Goal: Obtain resource: Download file/media

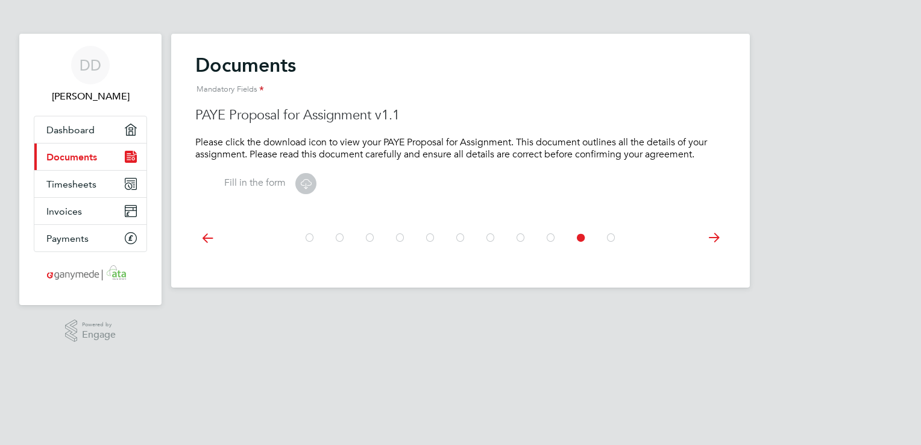
click at [306, 179] on icon at bounding box center [306, 183] width 15 height 15
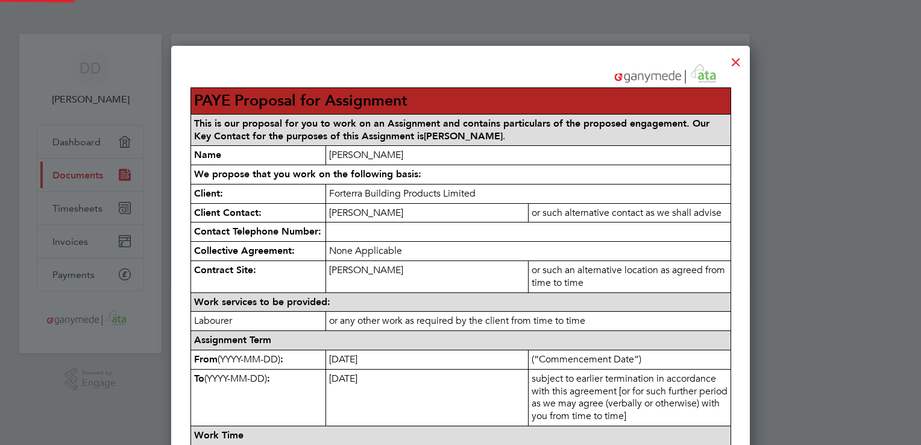
scroll to position [997, 580]
click at [740, 62] on div at bounding box center [736, 59] width 22 height 22
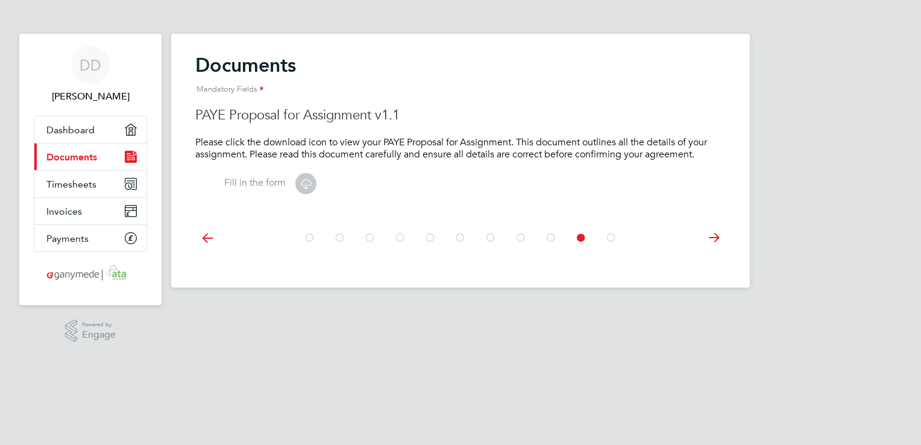
click at [709, 238] on icon at bounding box center [714, 237] width 24 height 27
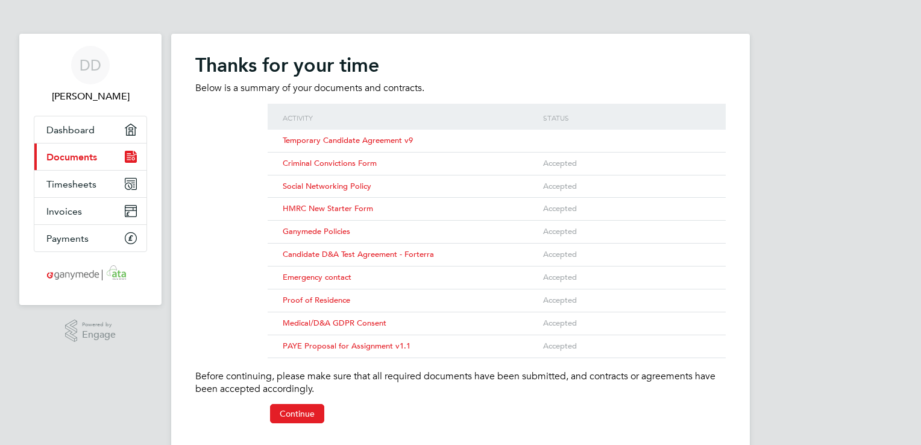
click at [406, 138] on span "Temporary Candidate Agreement v9" at bounding box center [348, 140] width 130 height 10
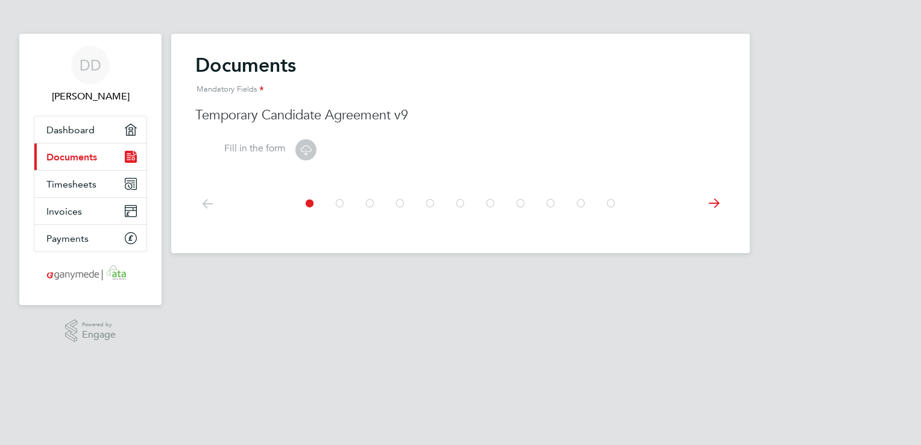
click at [309, 153] on icon at bounding box center [306, 149] width 15 height 15
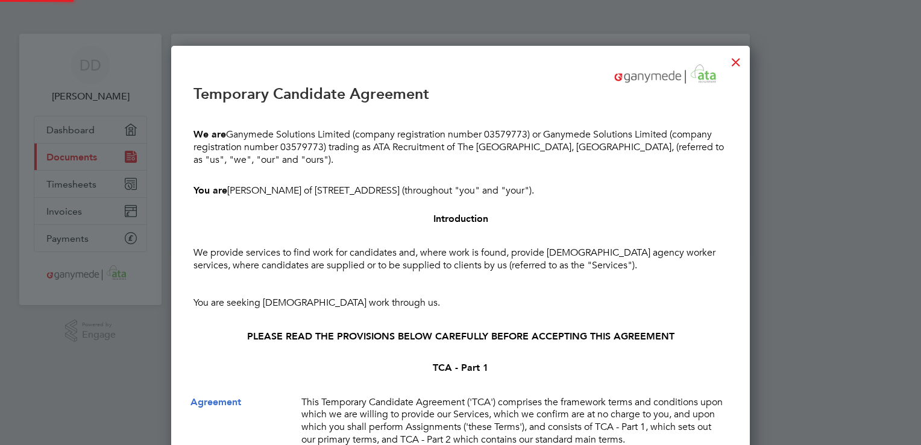
scroll to position [9961, 580]
drag, startPoint x: 760, startPoint y: 237, endPoint x: 753, endPoint y: 189, distance: 48.1
click at [753, 189] on div at bounding box center [460, 222] width 921 height 445
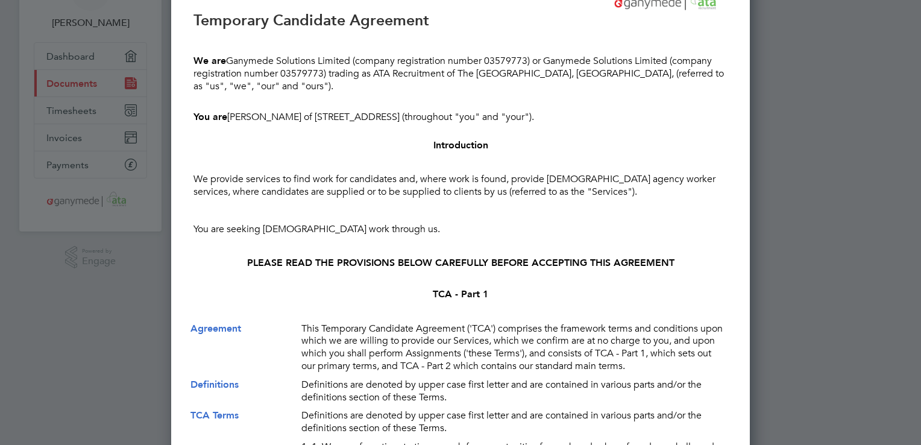
scroll to position [74, 0]
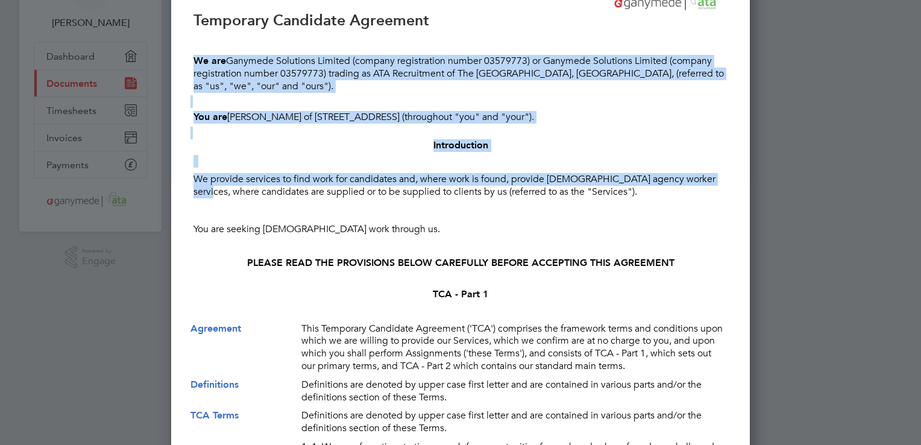
drag, startPoint x: 721, startPoint y: 185, endPoint x: 717, endPoint y: 42, distance: 142.4
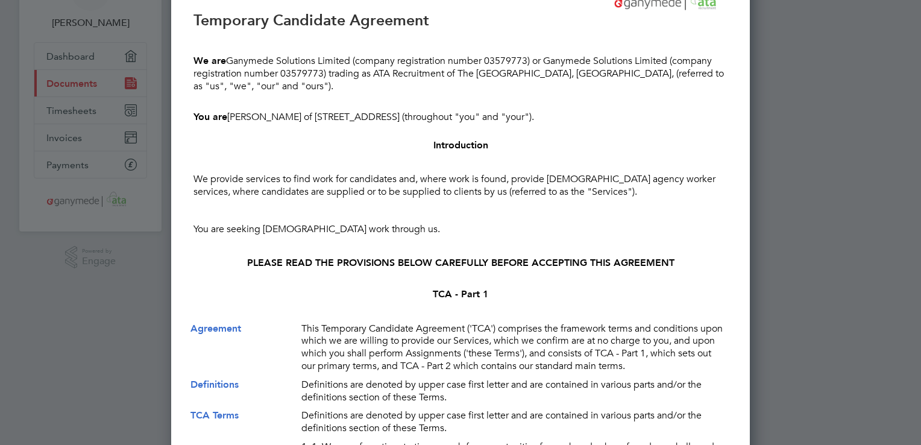
drag, startPoint x: 717, startPoint y: 42, endPoint x: 839, endPoint y: 165, distance: 173.1
click at [839, 165] on div at bounding box center [460, 222] width 921 height 445
drag, startPoint x: 918, startPoint y: 251, endPoint x: 880, endPoint y: 163, distance: 96.4
click at [880, 163] on div at bounding box center [460, 222] width 921 height 445
click at [848, 357] on div at bounding box center [460, 222] width 921 height 445
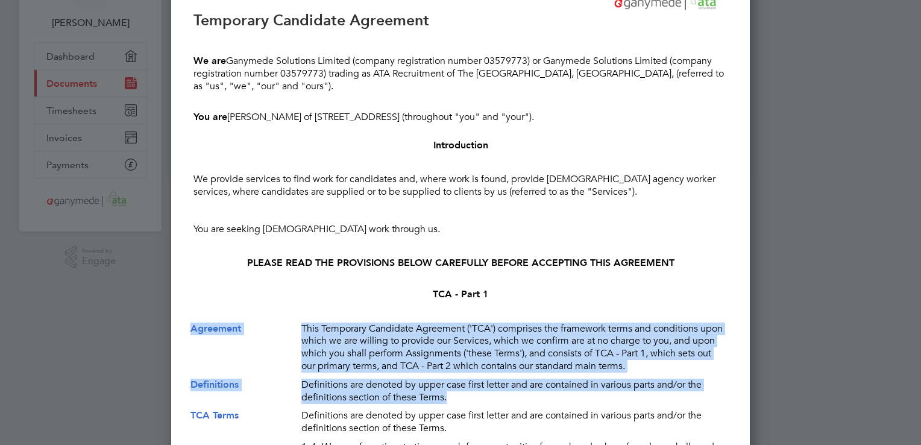
drag, startPoint x: 666, startPoint y: 406, endPoint x: 656, endPoint y: 320, distance: 87.4
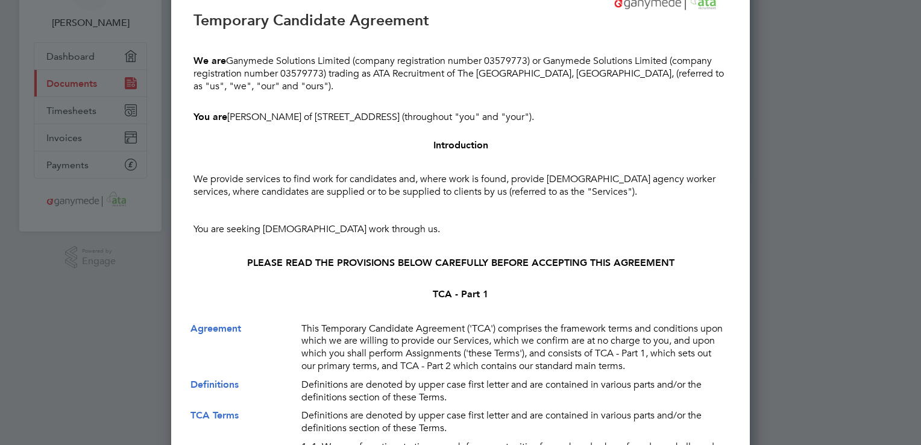
drag, startPoint x: 656, startPoint y: 320, endPoint x: 845, endPoint y: 272, distance: 194.7
click at [845, 272] on div at bounding box center [460, 222] width 921 height 445
drag, startPoint x: 919, startPoint y: 98, endPoint x: 282, endPoint y: 92, distance: 636.9
click at [921, 199] on html "DD [PERSON_NAME] Applications: Dashboard Current page: Documents Timesheets Inv…" at bounding box center [460, 62] width 921 height 273
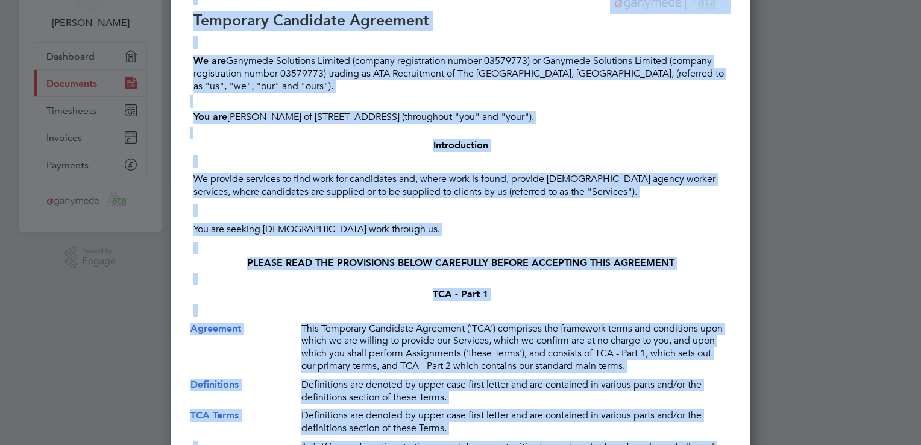
click at [824, 134] on div at bounding box center [460, 222] width 921 height 445
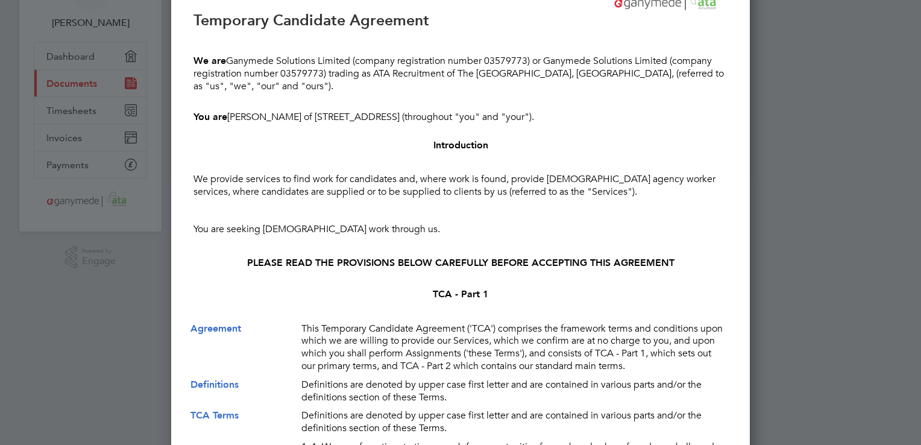
drag, startPoint x: 919, startPoint y: 74, endPoint x: 534, endPoint y: 134, distance: 389.9
click at [921, 199] on html "DD [PERSON_NAME] Applications: Dashboard Current page: Documents Timesheets Inv…" at bounding box center [460, 62] width 921 height 273
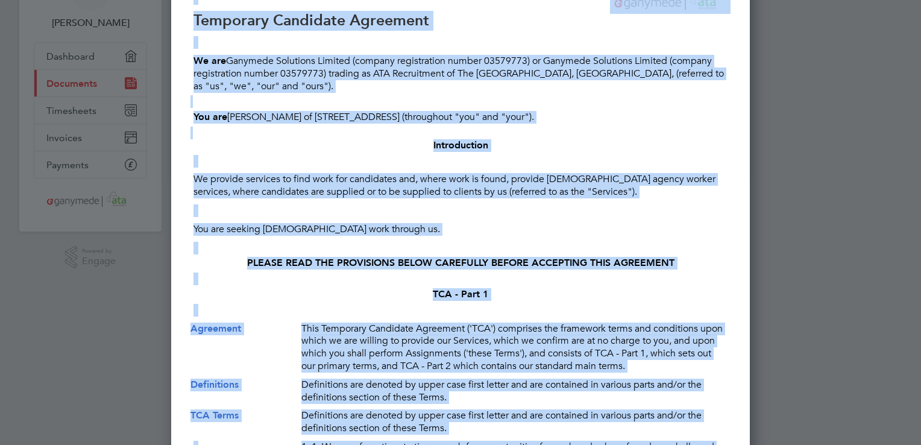
click at [811, 152] on div at bounding box center [460, 222] width 921 height 445
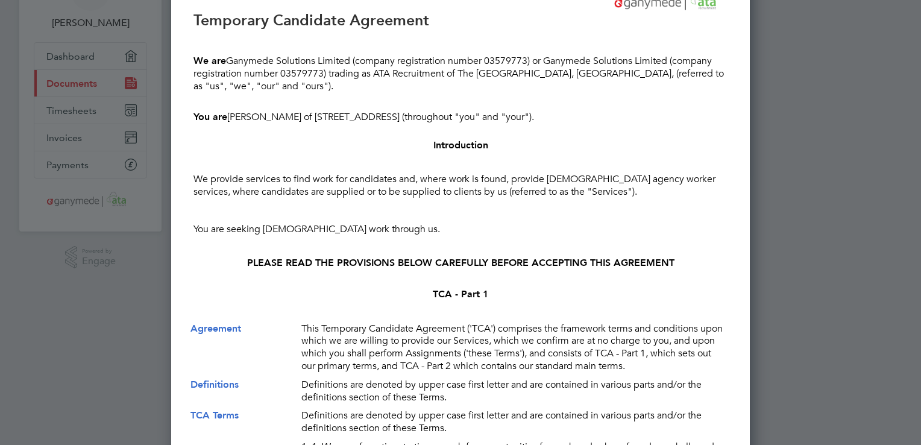
click at [93, 86] on div at bounding box center [460, 222] width 921 height 445
click at [84, 57] on div at bounding box center [460, 222] width 921 height 445
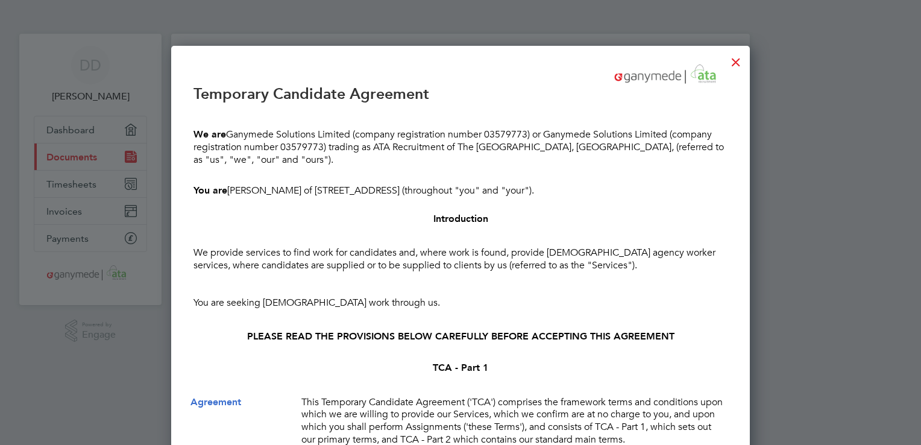
click at [738, 64] on div at bounding box center [736, 59] width 22 height 22
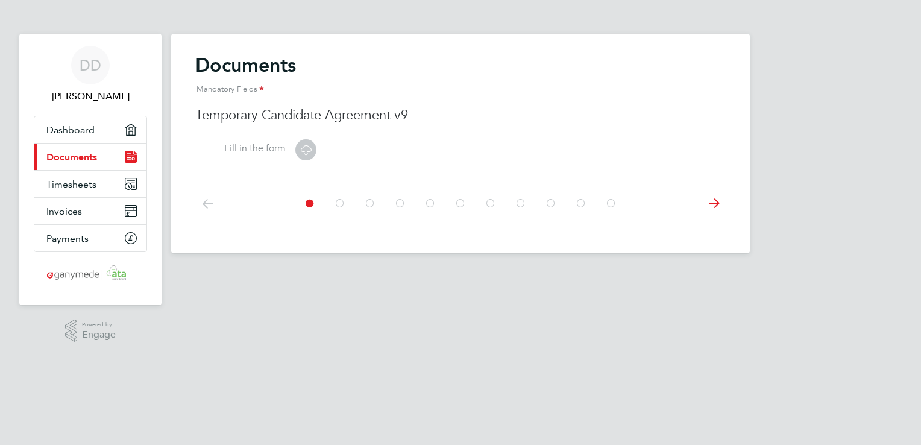
click at [303, 151] on icon at bounding box center [306, 149] width 15 height 15
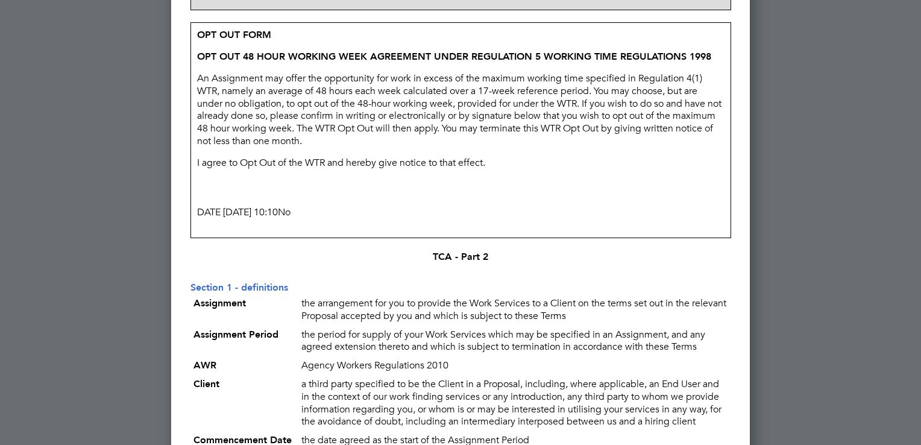
scroll to position [1134, 0]
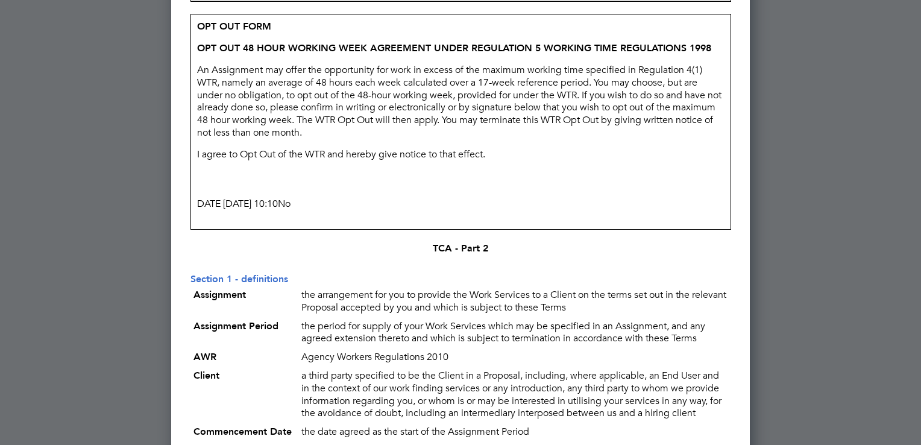
click at [356, 209] on p "DATE [DATE] 10:10 No" at bounding box center [461, 204] width 534 height 19
click at [291, 210] on span "No" at bounding box center [284, 204] width 13 height 12
click at [347, 212] on p "DATE [DATE] 10:10 No" at bounding box center [461, 204] width 534 height 19
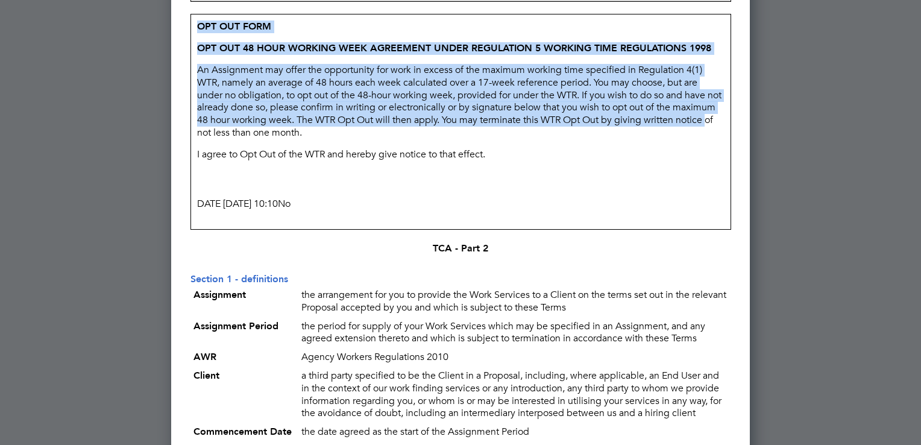
drag, startPoint x: 199, startPoint y: 26, endPoint x: 268, endPoint y: 154, distance: 145.7
click at [268, 154] on td "OPT OUT FORM OPT OUT 48 HOUR WORKING WEEK AGREEMENT UNDER REGULATION 5 WORKING …" at bounding box center [461, 121] width 540 height 215
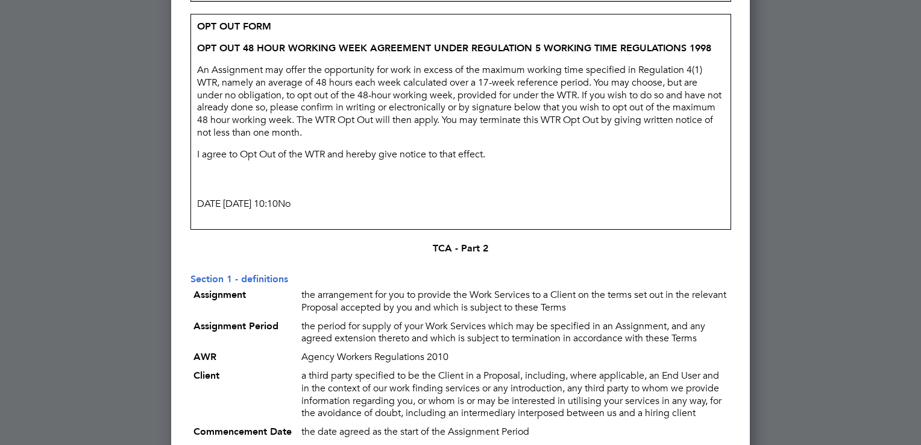
drag, startPoint x: 268, startPoint y: 154, endPoint x: 390, endPoint y: 188, distance: 126.8
click at [390, 188] on td "OPT OUT FORM OPT OUT 48 HOUR WORKING WEEK AGREEMENT UNDER REGULATION 5 WORKING …" at bounding box center [461, 121] width 540 height 215
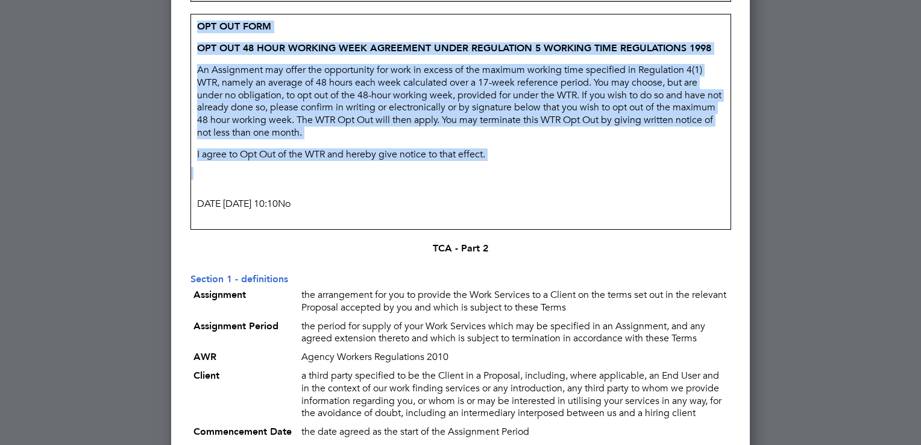
drag, startPoint x: 198, startPoint y: 28, endPoint x: 306, endPoint y: 193, distance: 197.0
click at [306, 193] on td "OPT OUT FORM OPT OUT 48 HOUR WORKING WEEK AGREEMENT UNDER REGULATION 5 WORKING …" at bounding box center [461, 121] width 540 height 215
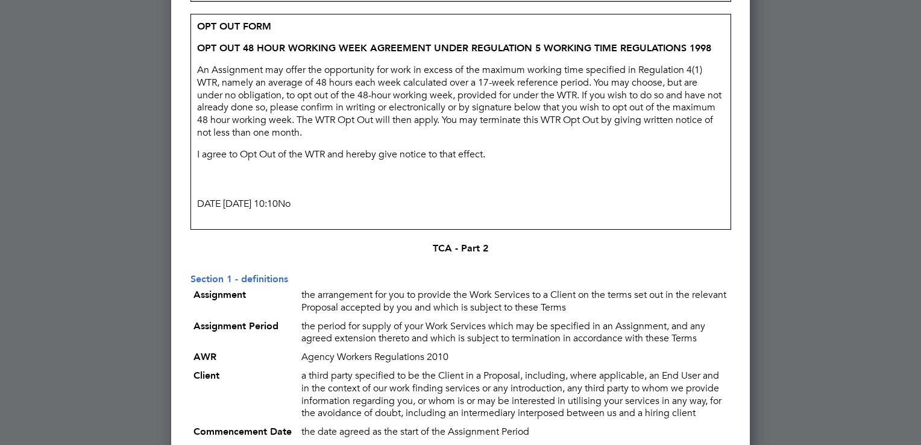
drag, startPoint x: 306, startPoint y: 193, endPoint x: 422, endPoint y: 206, distance: 117.1
click at [422, 206] on p "DATE [DATE] 10:10 No" at bounding box center [461, 204] width 534 height 19
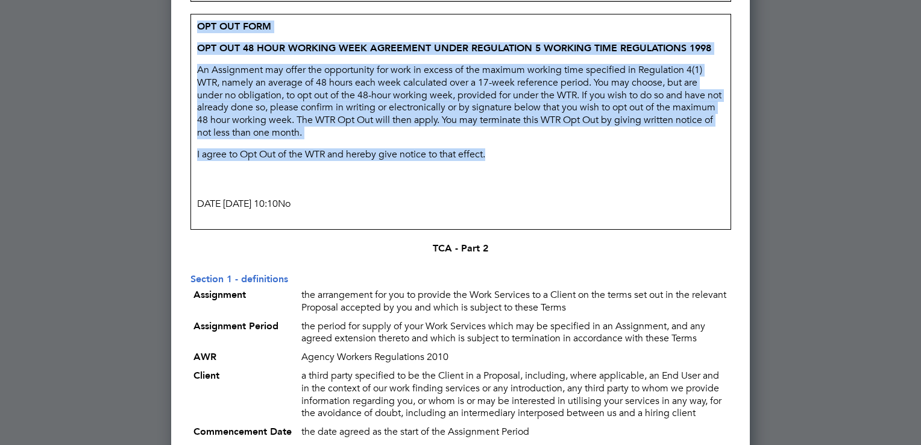
drag, startPoint x: 197, startPoint y: 26, endPoint x: 441, endPoint y: 179, distance: 287.5
click at [441, 179] on td "OPT OUT FORM OPT OUT 48 HOUR WORKING WEEK AGREEMENT UNDER REGULATION 5 WORKING …" at bounding box center [461, 121] width 540 height 215
drag, startPoint x: 441, startPoint y: 179, endPoint x: 482, endPoint y: 157, distance: 46.7
copy td "OPT OUT FORM OPT OUT 48 HOUR WORKING WEEK AGREEMENT UNDER REGULATION 5 WORKING …"
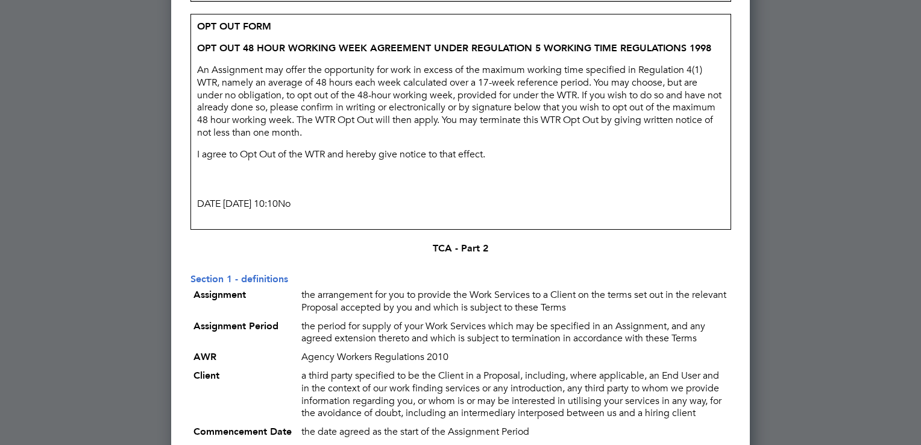
drag, startPoint x: 879, startPoint y: 235, endPoint x: 888, endPoint y: 83, distance: 151.7
click at [888, 83] on div at bounding box center [460, 222] width 921 height 445
click at [917, 83] on div at bounding box center [460, 222] width 921 height 445
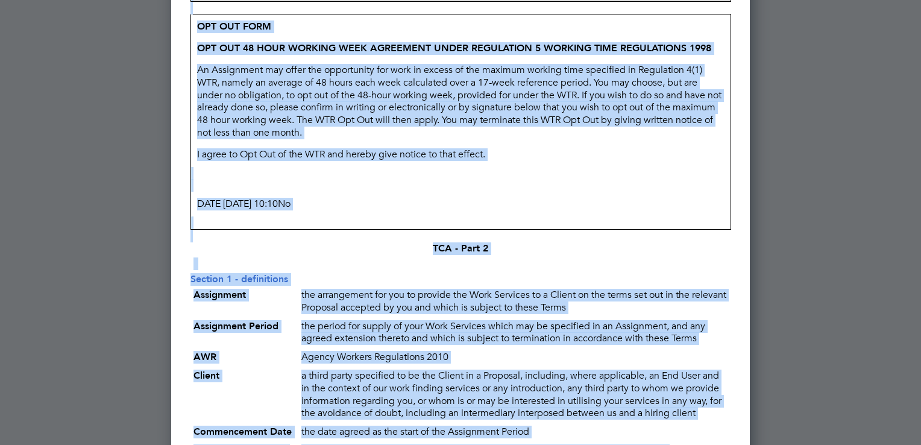
drag, startPoint x: 899, startPoint y: 300, endPoint x: 923, endPoint y: 428, distance: 130.1
drag, startPoint x: 923, startPoint y: 428, endPoint x: 778, endPoint y: 295, distance: 197.2
click at [778, 295] on div at bounding box center [460, 222] width 921 height 445
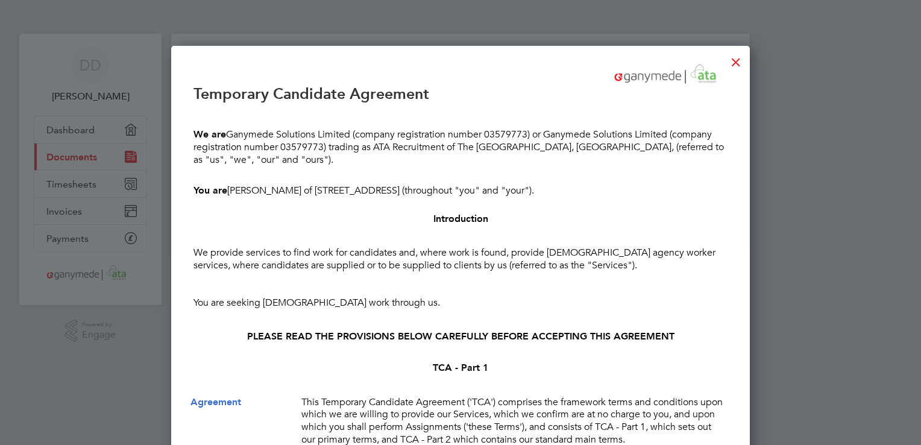
click at [68, 127] on div at bounding box center [460, 222] width 921 height 445
click at [61, 157] on div at bounding box center [460, 222] width 921 height 445
click at [63, 188] on div at bounding box center [460, 222] width 921 height 445
click at [736, 61] on div at bounding box center [736, 59] width 22 height 22
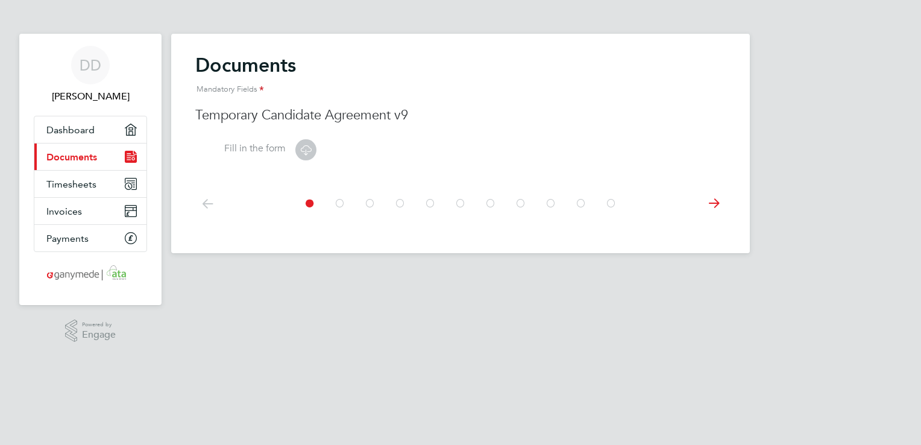
click at [338, 206] on icon at bounding box center [340, 203] width 12 height 27
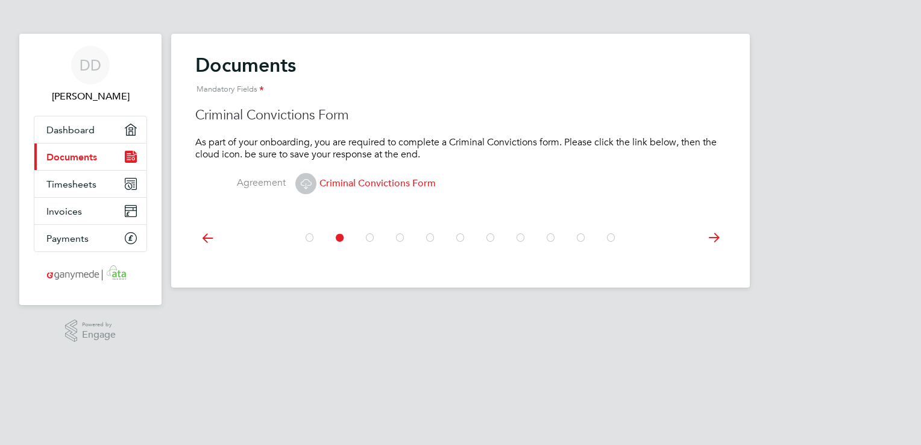
click at [309, 236] on icon at bounding box center [310, 237] width 12 height 27
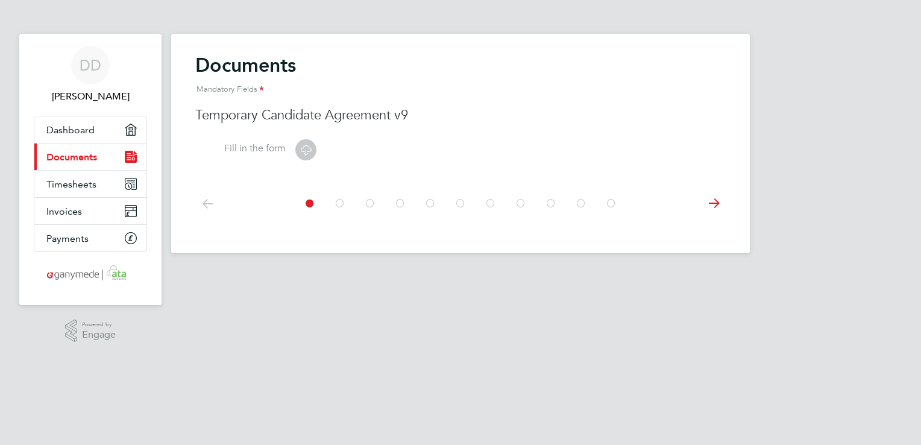
click at [306, 149] on icon at bounding box center [306, 149] width 15 height 15
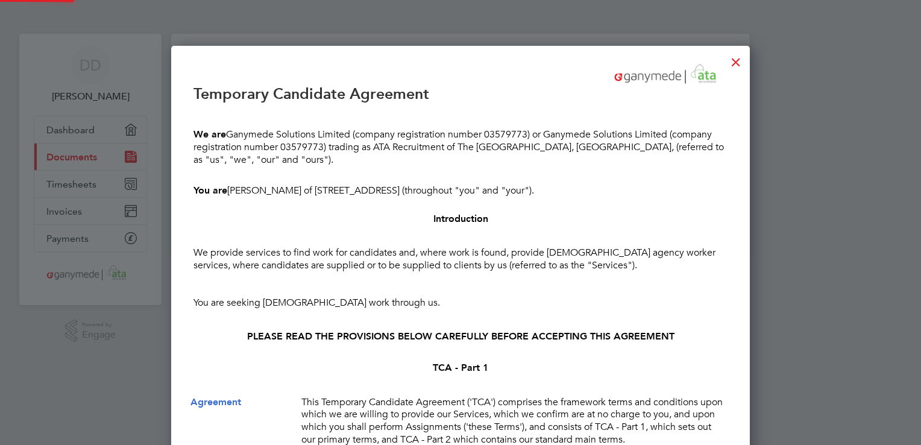
scroll to position [9961, 580]
click at [890, 165] on div at bounding box center [460, 222] width 921 height 445
drag, startPoint x: 917, startPoint y: 141, endPoint x: 921, endPoint y: 310, distance: 168.9
click at [921, 273] on html "DD [PERSON_NAME] Applications: Dashboard Current page: Documents Timesheets Inv…" at bounding box center [460, 136] width 921 height 273
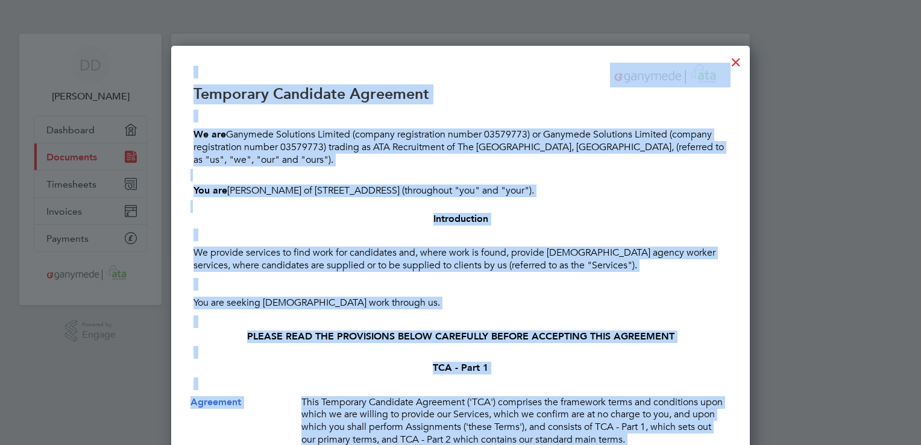
drag, startPoint x: 921, startPoint y: 310, endPoint x: 788, endPoint y: 191, distance: 178.9
click at [788, 191] on div at bounding box center [460, 222] width 921 height 445
click at [797, 177] on div at bounding box center [460, 222] width 921 height 445
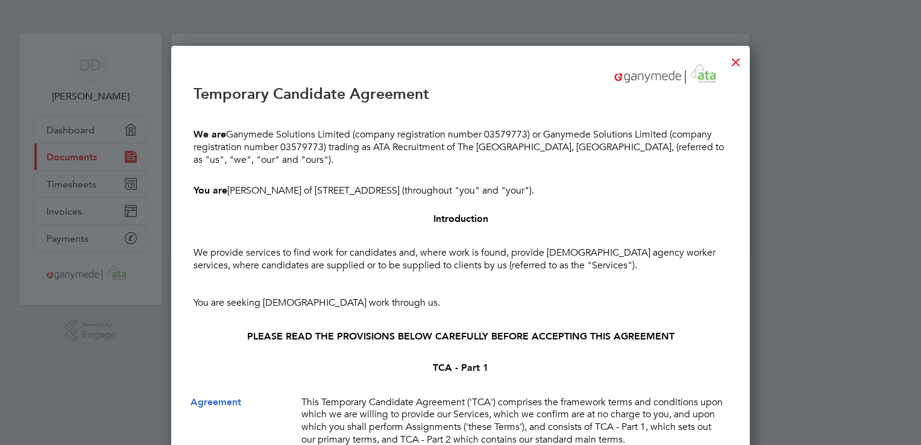
click at [914, 65] on div at bounding box center [460, 222] width 921 height 445
drag, startPoint x: 913, startPoint y: 75, endPoint x: 923, endPoint y: 142, distance: 68.2
click at [921, 142] on html "DD [PERSON_NAME] Applications: Dashboard Current page: Documents Timesheets Inv…" at bounding box center [460, 136] width 921 height 273
click at [736, 65] on div at bounding box center [736, 59] width 22 height 22
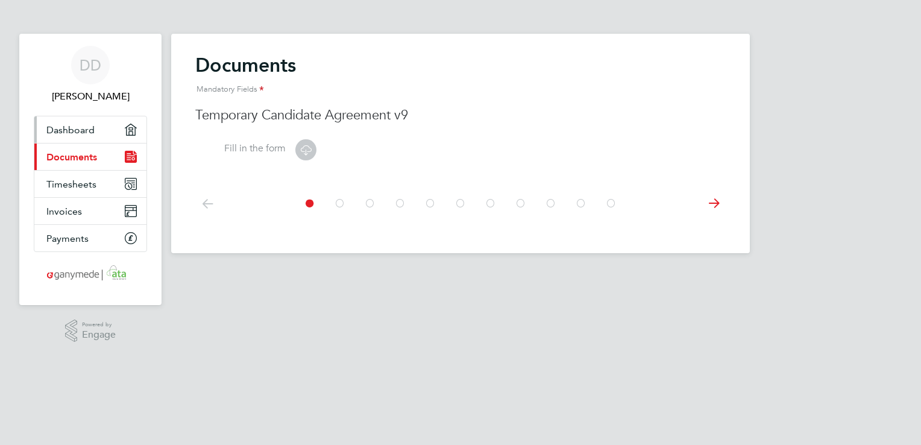
click at [109, 129] on link "Dashboard" at bounding box center [90, 129] width 112 height 27
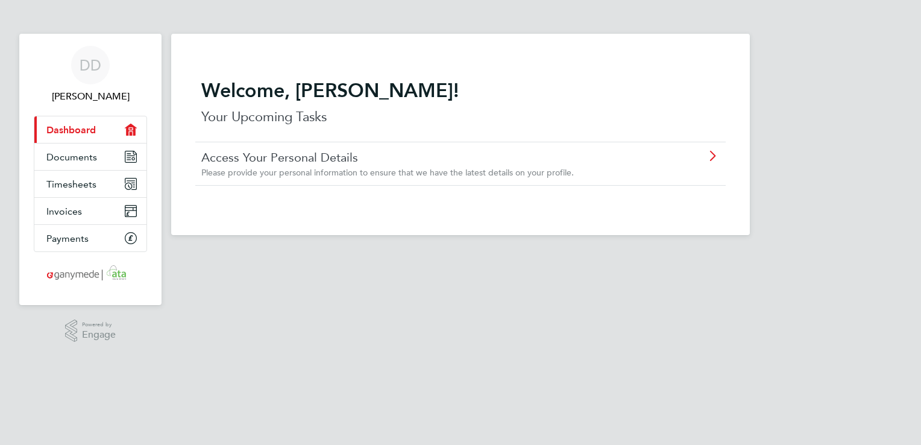
click at [92, 131] on span "Dashboard" at bounding box center [70, 129] width 49 height 11
click at [81, 157] on span "Documents" at bounding box center [71, 156] width 51 height 11
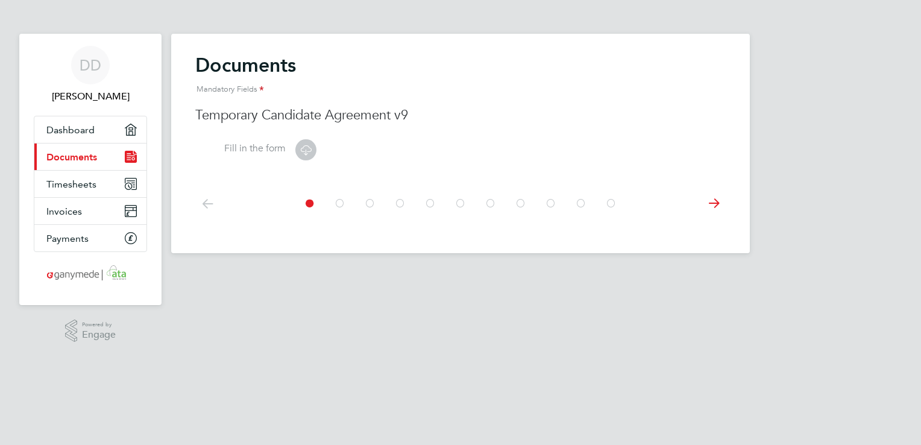
click at [343, 204] on icon at bounding box center [340, 203] width 12 height 27
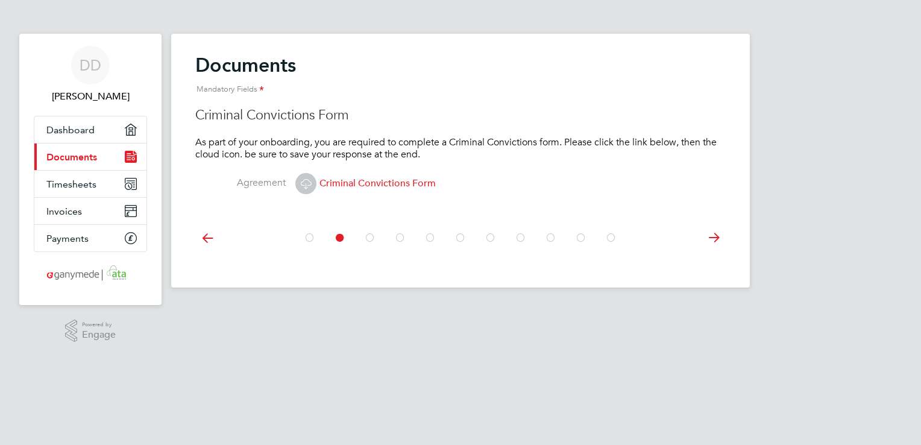
click at [373, 238] on icon at bounding box center [370, 237] width 12 height 27
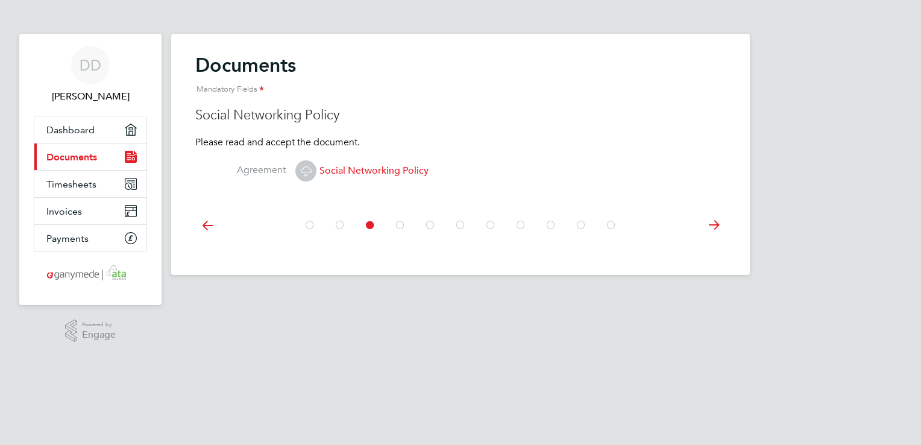
click at [311, 227] on icon at bounding box center [310, 225] width 12 height 27
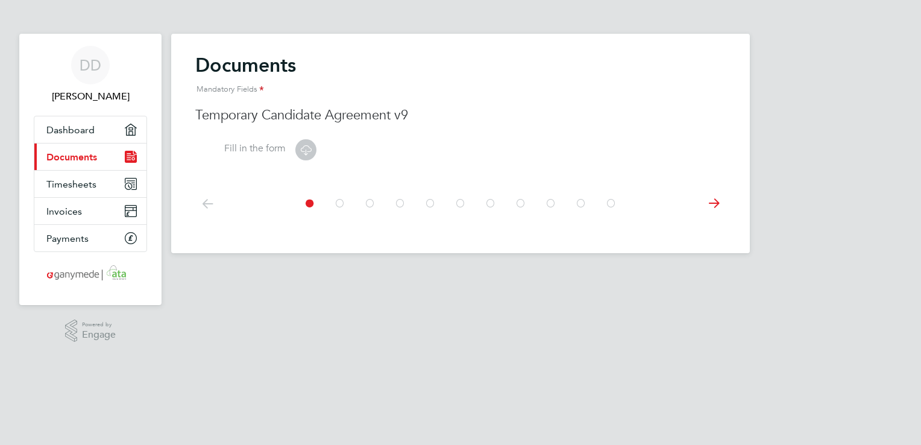
click at [306, 150] on icon at bounding box center [306, 149] width 15 height 15
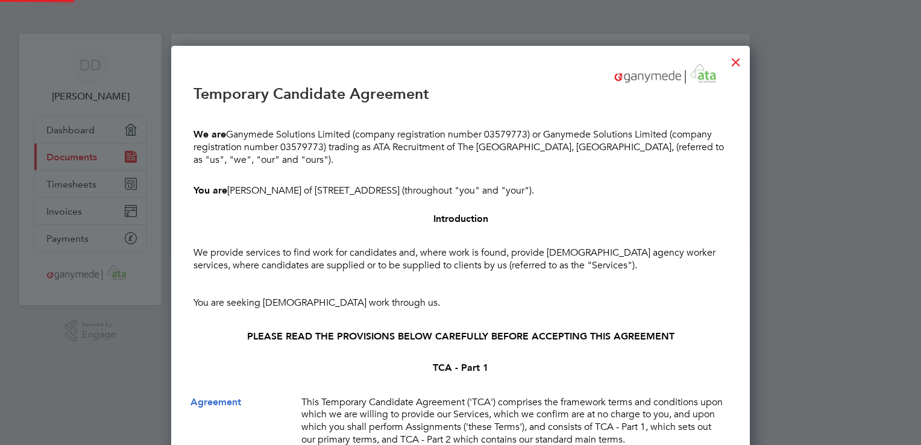
scroll to position [9961, 580]
click at [527, 275] on p "We provide services to find work for candidates and, where work is found, provi…" at bounding box center [461, 259] width 540 height 31
drag, startPoint x: 917, startPoint y: 30, endPoint x: 923, endPoint y: 160, distance: 130.4
click at [921, 160] on html "DD [PERSON_NAME] Applications: Dashboard Current page: Documents Timesheets Inv…" at bounding box center [460, 136] width 921 height 273
drag, startPoint x: 864, startPoint y: 186, endPoint x: 880, endPoint y: 365, distance: 180.4
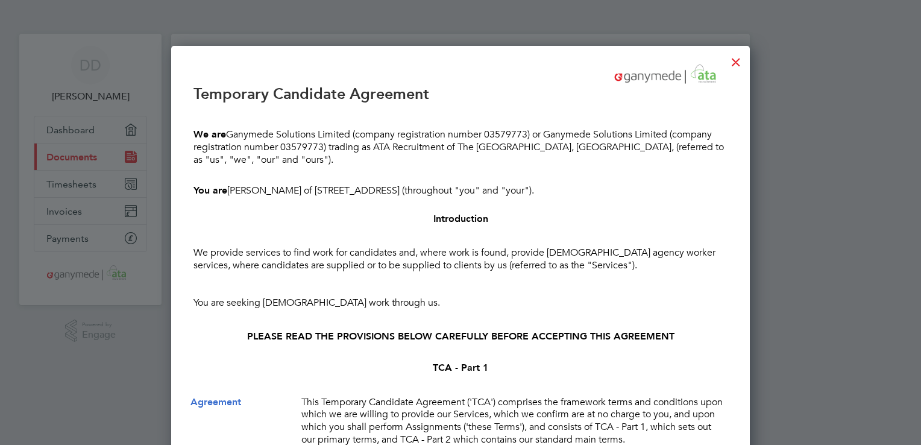
click at [880, 365] on div at bounding box center [460, 222] width 921 height 445
click at [893, 435] on div at bounding box center [460, 222] width 921 height 445
click at [737, 60] on div at bounding box center [736, 59] width 22 height 22
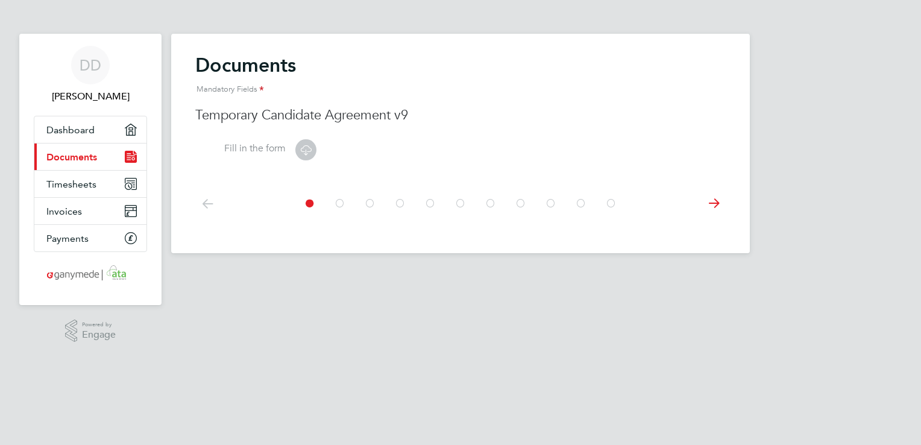
click at [302, 151] on icon at bounding box center [306, 149] width 15 height 15
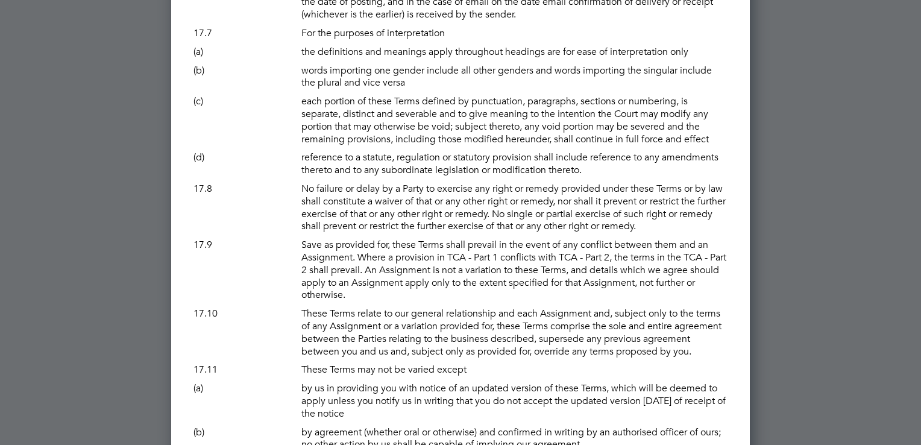
scroll to position [9564, 0]
